Goal: Transaction & Acquisition: Purchase product/service

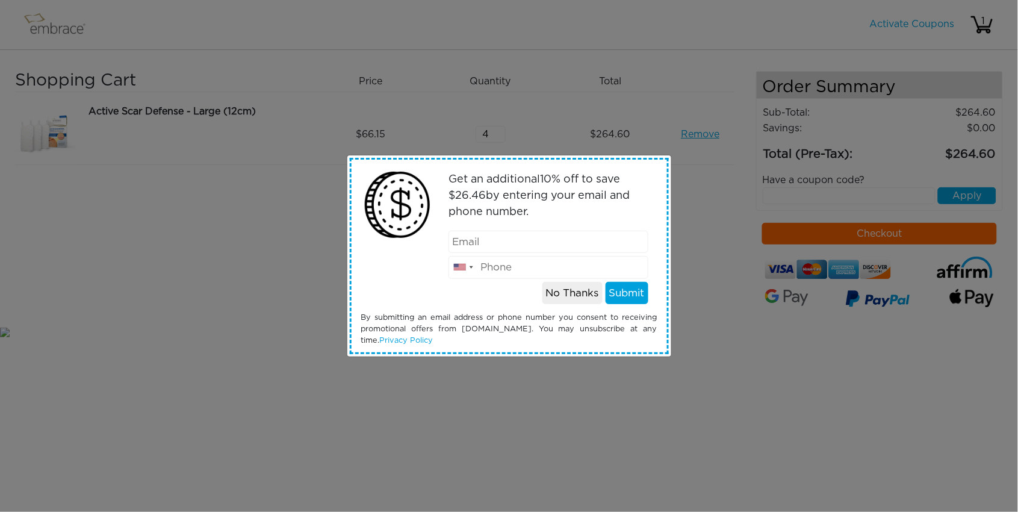
click at [553, 195] on p "Get an additional 10 % off to save $ 26.46 by entering your email and phone num…" at bounding box center [549, 196] width 200 height 49
click at [523, 252] on div "[GEOGRAPHIC_DATA] +1 [GEOGRAPHIC_DATA] +1 [GEOGRAPHIC_DATA] ([GEOGRAPHIC_DATA])…" at bounding box center [549, 255] width 218 height 48
click at [522, 245] on input "email" at bounding box center [549, 242] width 200 height 23
type input "i"
type input "[EMAIL_ADDRESS][DOMAIN_NAME]"
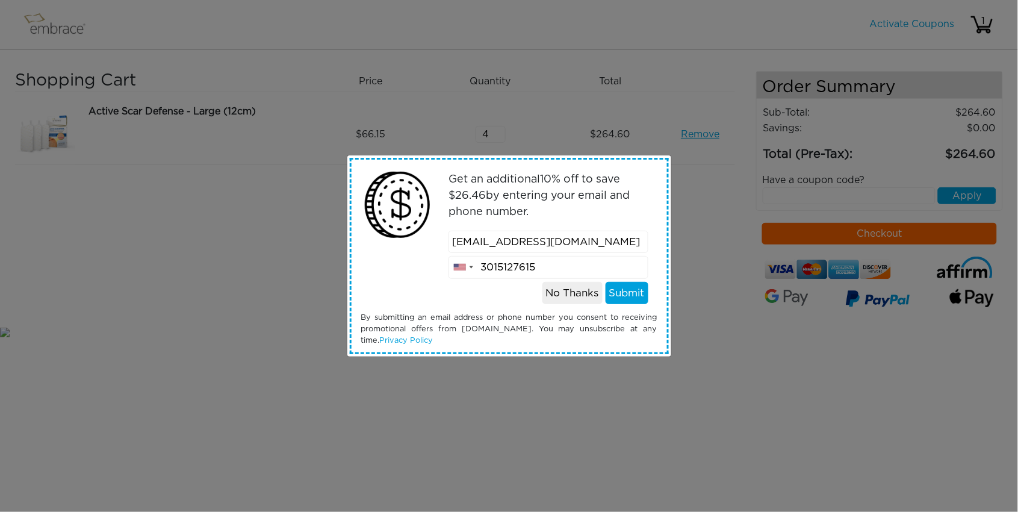
type input "3015127615"
click at [621, 291] on button "Submit" at bounding box center [627, 293] width 43 height 23
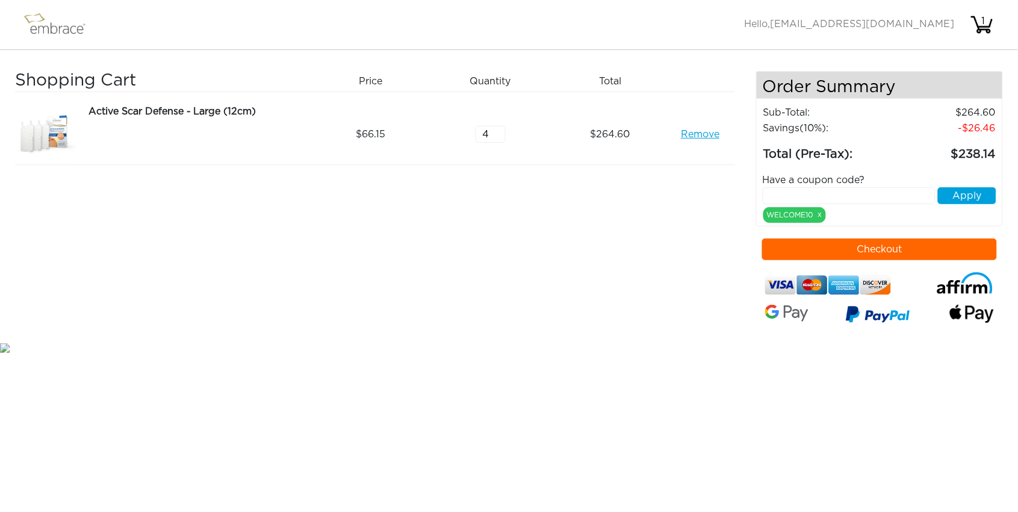
click at [120, 109] on div "Active Scar Defense - Large (12cm)" at bounding box center [198, 111] width 218 height 14
click at [19, 147] on img at bounding box center [45, 134] width 60 height 60
click at [61, 28] on img at bounding box center [60, 25] width 78 height 30
click at [883, 16] on div "Activate Coupons Hello, [EMAIL_ADDRESS][DOMAIN_NAME] 1" at bounding box center [869, 25] width 249 height 34
click at [872, 249] on button "Checkout" at bounding box center [879, 249] width 235 height 22
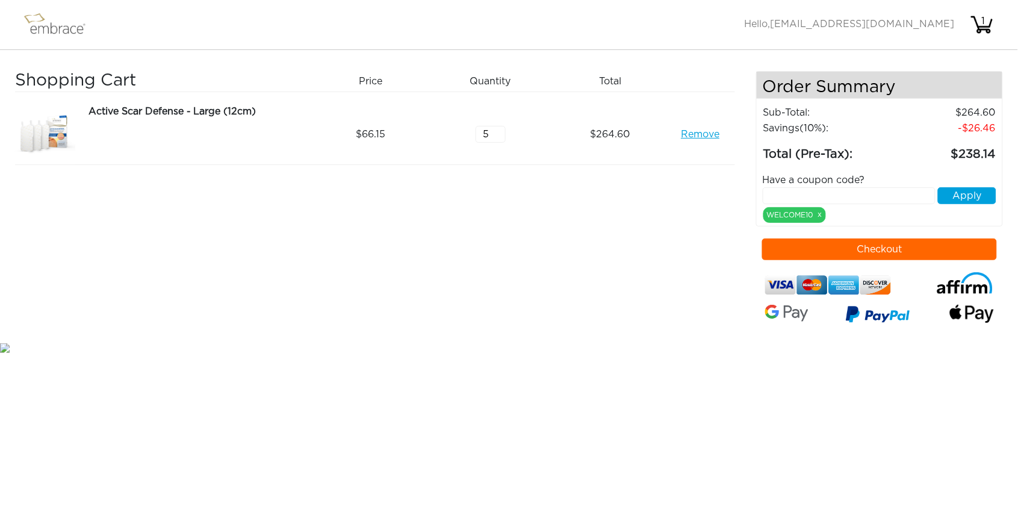
click at [497, 130] on input "5" at bounding box center [491, 134] width 30 height 17
click at [497, 130] on input "6" at bounding box center [491, 134] width 30 height 17
click at [497, 130] on input "7" at bounding box center [491, 134] width 30 height 17
type input "8"
click at [497, 130] on input "8" at bounding box center [491, 134] width 30 height 17
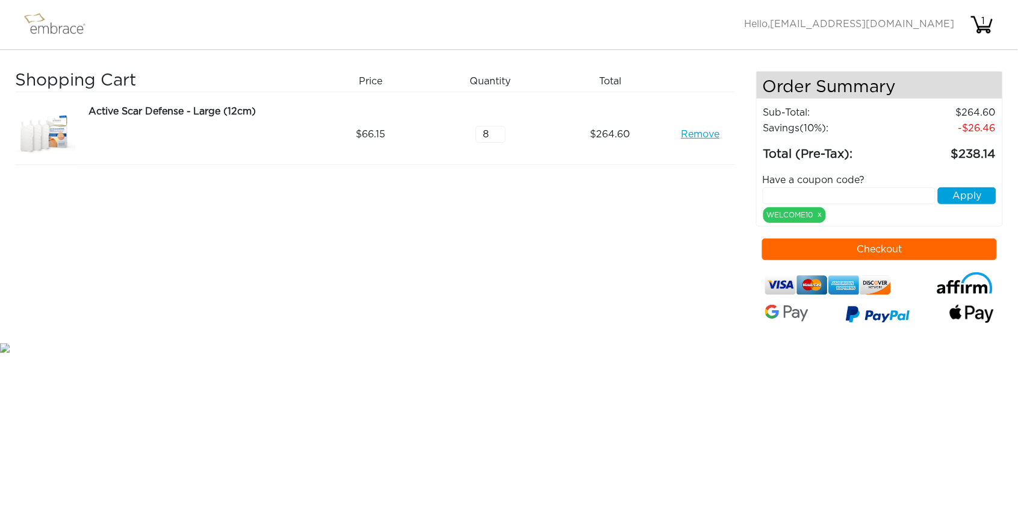
click at [517, 258] on div "Shopping Cart Price Quantity Qty Total Active Scar Defense - Large (12cm) Remov…" at bounding box center [385, 206] width 741 height 270
click at [571, 69] on div "Shopping Cart Price Quantity Qty Total Active Scar Defense - Large (12cm) Remov…" at bounding box center [509, 195] width 1018 height 291
click at [570, 315] on div "Shopping Cart Price Quantity Qty Total Active Scar Defense - Large (12cm) Remov…" at bounding box center [385, 206] width 741 height 270
